Goal: Communication & Community: Answer question/provide support

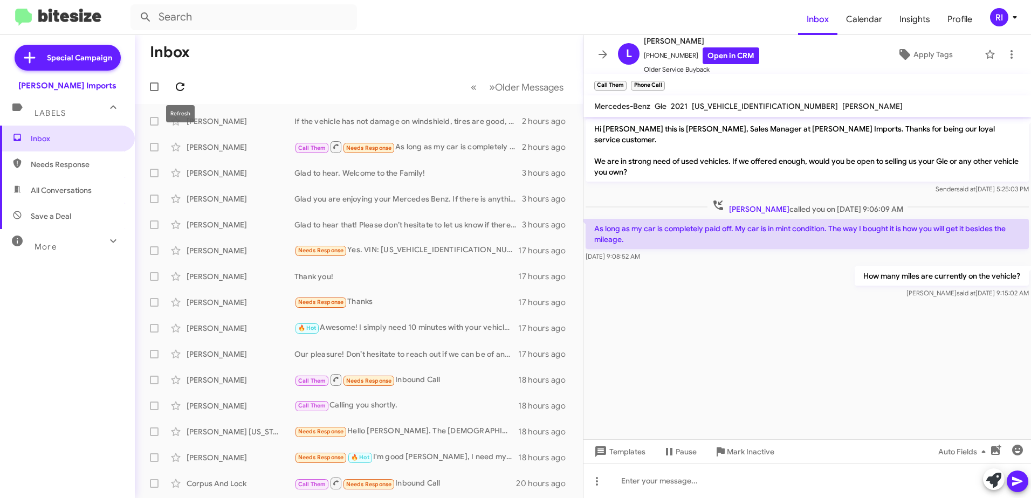
click at [183, 79] on button at bounding box center [180, 87] width 22 height 22
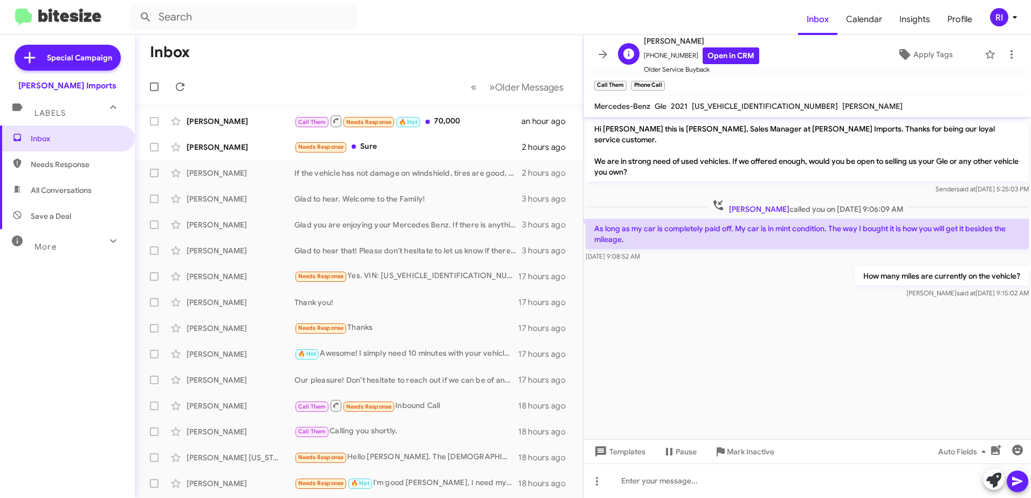
click at [614, 53] on div "[PERSON_NAME] [PHONE_NUMBER] Open in CRM Older Service Buyback" at bounding box center [687, 55] width 146 height 40
click at [361, 146] on div "Needs Response Sure" at bounding box center [412, 147] width 237 height 12
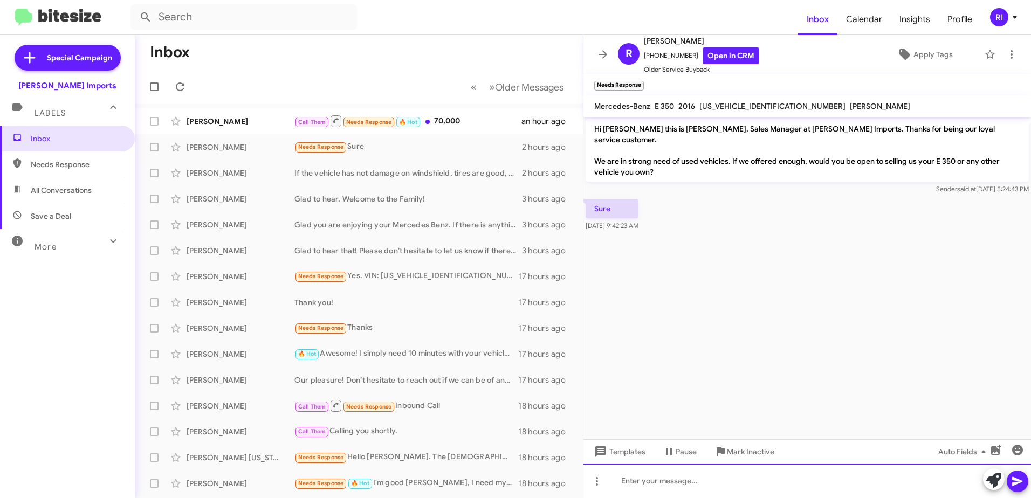
click at [692, 487] on div at bounding box center [808, 481] width 448 height 35
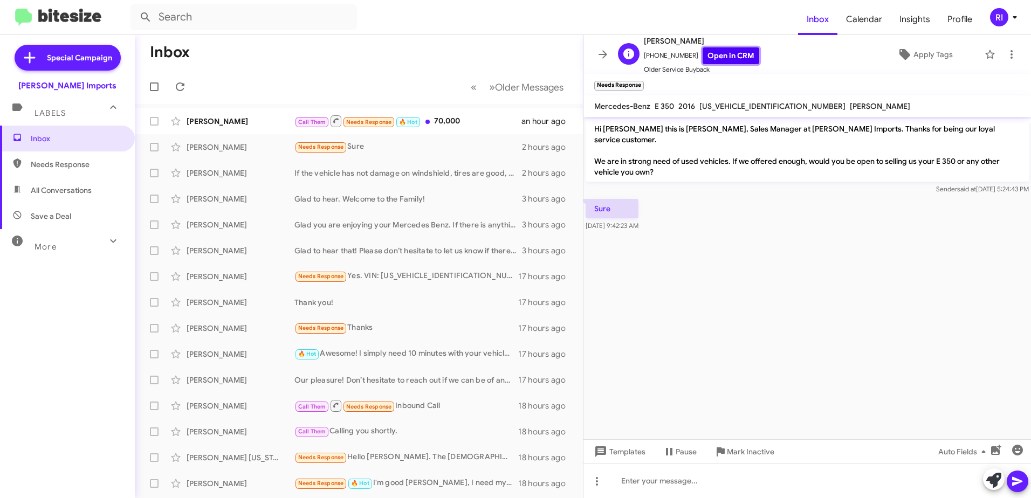
click at [717, 56] on link "Open in CRM" at bounding box center [731, 55] width 57 height 17
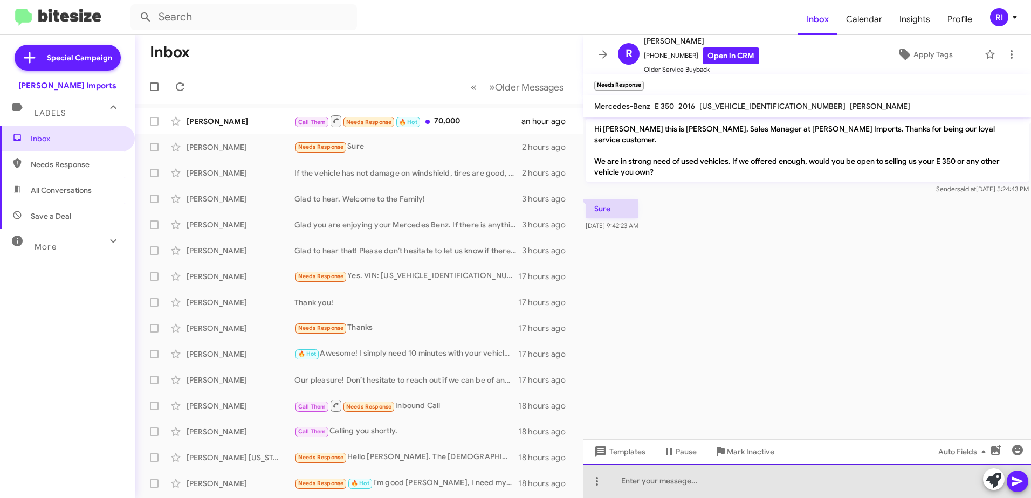
click at [660, 482] on div at bounding box center [808, 481] width 448 height 35
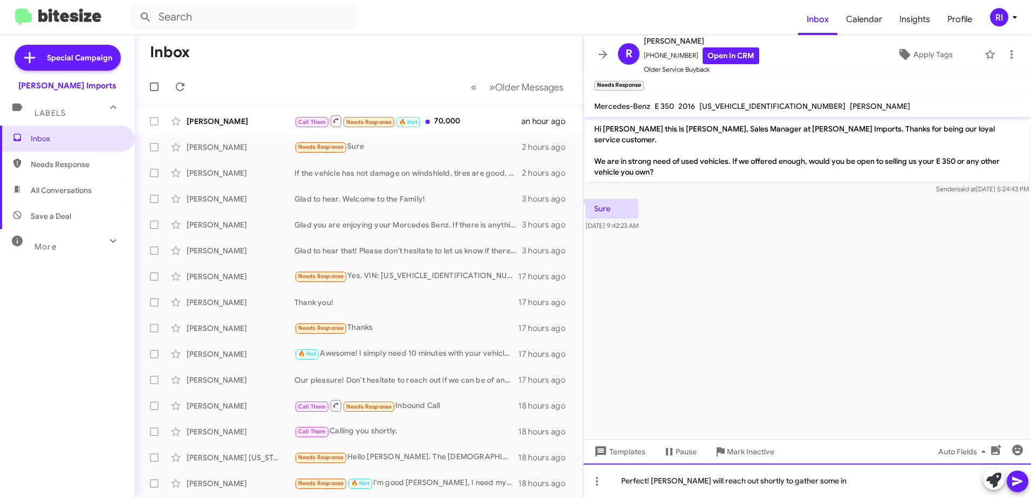
click at [653, 479] on div "Perfect! [PERSON_NAME] will reach out shortly to gather some in" at bounding box center [808, 481] width 448 height 35
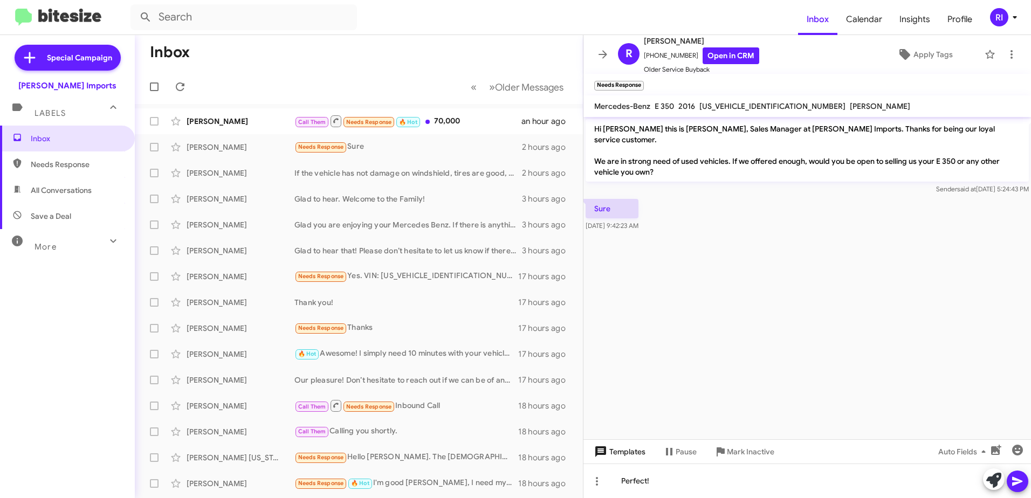
click at [597, 451] on icon at bounding box center [600, 452] width 11 height 11
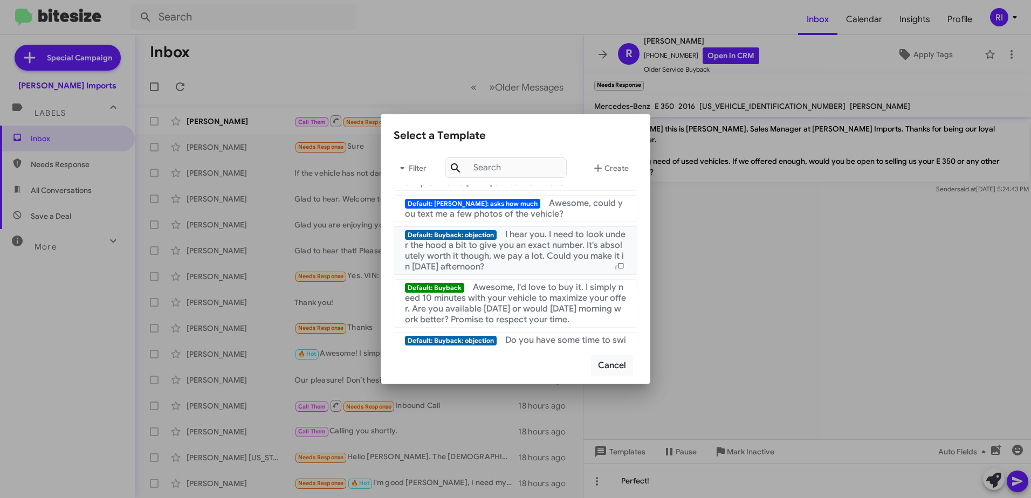
scroll to position [270, 0]
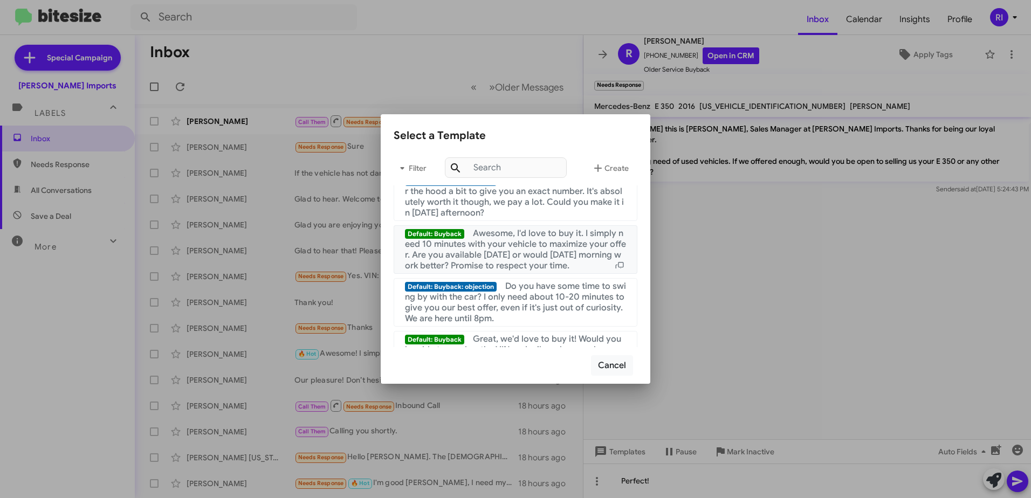
click at [528, 252] on span "Awesome, I'd love to buy it. I simply need 10 minutes with your vehicle to maxi…" at bounding box center [515, 249] width 221 height 43
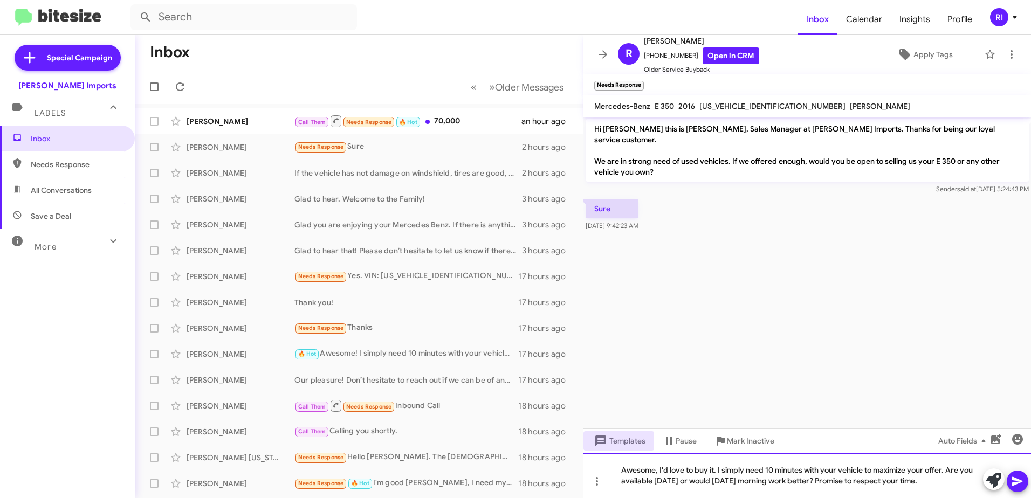
click at [714, 472] on div "Awesome, I'd love to buy it. I simply need 10 minutes with your vehicle to maxi…" at bounding box center [808, 475] width 448 height 45
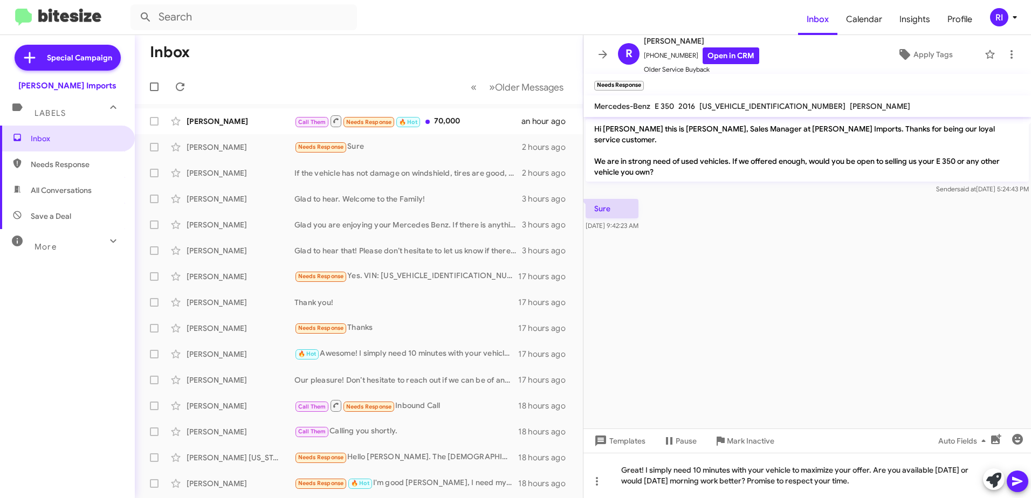
click at [1017, 480] on icon at bounding box center [1017, 481] width 10 height 9
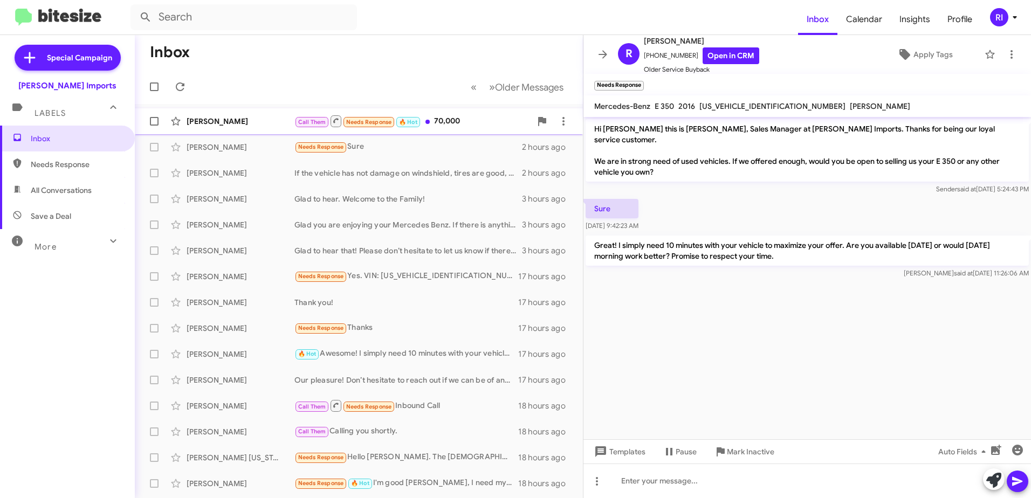
click at [442, 119] on div "Call Them Needs Response 🔥 Hot 70,000" at bounding box center [412, 120] width 237 height 13
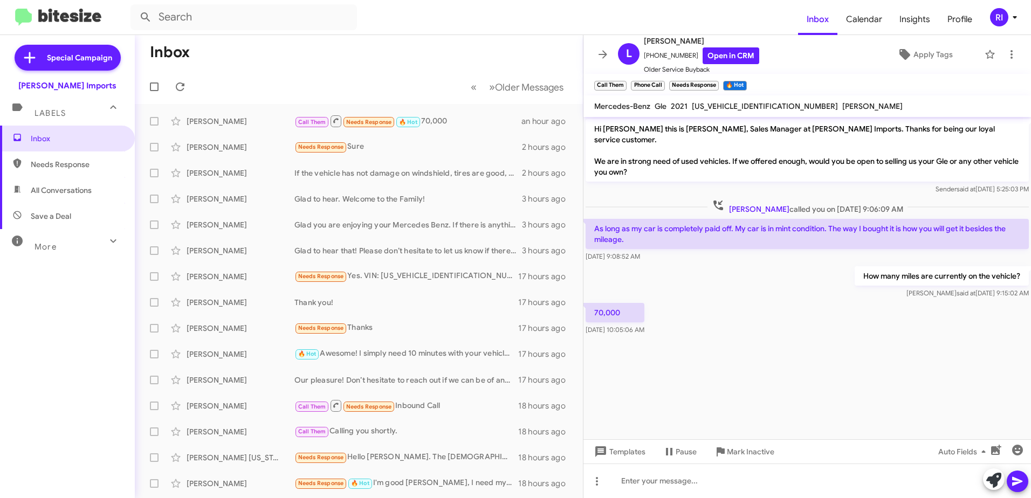
click at [739, 104] on span "[US_VEHICLE_IDENTIFICATION_NUMBER]" at bounding box center [765, 106] width 146 height 10
copy span "[US_VEHICLE_IDENTIFICATION_NUMBER]"
click at [711, 58] on link "Open in CRM" at bounding box center [731, 55] width 57 height 17
